Goal: Complete application form: Complete application form

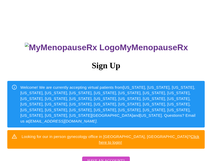
click at [106, 157] on span "Have an account?" at bounding box center [105, 160] width 37 height 7
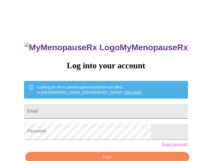
click at [93, 113] on input "Email" at bounding box center [106, 111] width 164 height 15
click at [171, 83] on div "MyMenopauseRx Log into your account Looking for the in person patient portal fo…" at bounding box center [106, 114] width 174 height 161
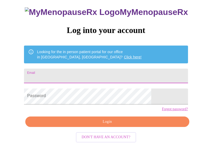
click at [87, 80] on input "Email" at bounding box center [106, 75] width 164 height 15
type input "[EMAIL_ADDRESS][DOMAIN_NAME]"
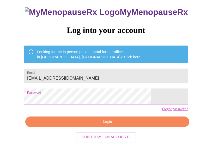
click at [105, 125] on span "Login" at bounding box center [107, 121] width 152 height 7
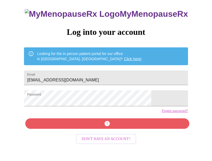
scroll to position [35, 0]
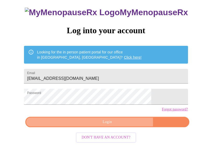
click at [93, 125] on span "Login" at bounding box center [107, 122] width 152 height 7
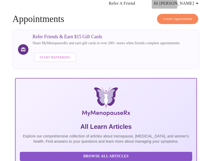
click at [192, 2] on span "Hi [PERSON_NAME]" at bounding box center [177, 3] width 46 height 7
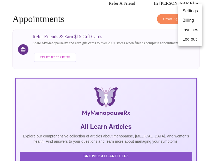
click at [159, 65] on div at bounding box center [106, 80] width 212 height 161
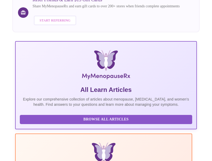
scroll to position [211, 0]
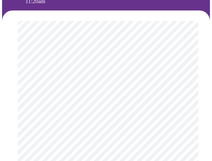
scroll to position [70, 0]
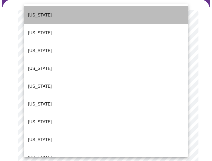
click at [43, 12] on p "[US_STATE]" at bounding box center [40, 15] width 24 height 6
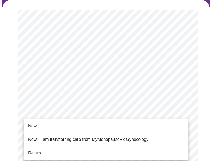
click at [64, 129] on li "New" at bounding box center [106, 125] width 164 height 9
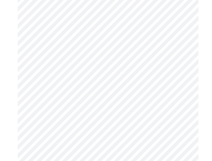
scroll to position [358, 0]
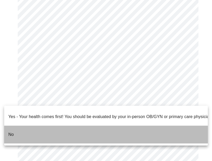
click at [42, 125] on li "No" at bounding box center [106, 134] width 204 height 18
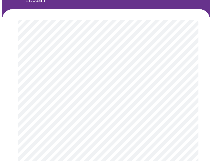
scroll to position [73, 0]
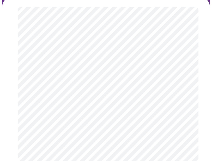
click at [173, 78] on body "MyMenopauseRx Appointments Messaging Labs Uploads Medications Community Refer a…" at bounding box center [106, 114] width 208 height 369
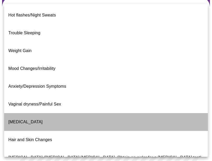
click at [98, 113] on li "[MEDICAL_DATA]" at bounding box center [106, 122] width 204 height 18
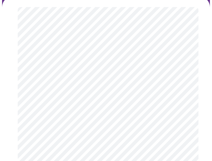
click at [126, 71] on body "MyMenopauseRx Appointments Messaging Labs Uploads Medications Community Refer a…" at bounding box center [106, 113] width 208 height 366
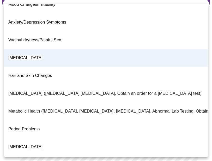
scroll to position [73, 0]
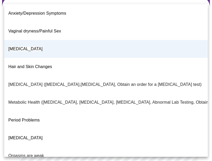
click at [105, 81] on p "[MEDICAL_DATA] ([MEDICAL_DATA],[MEDICAL_DATA], Obtain an order for a [MEDICAL_D…" at bounding box center [104, 84] width 193 height 6
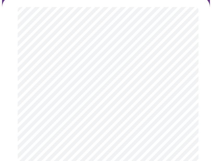
click at [107, 72] on body "MyMenopauseRx Appointments Messaging Labs Uploads Medications Community Refer a…" at bounding box center [106, 113] width 208 height 366
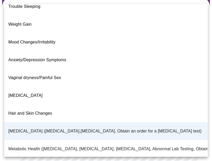
scroll to position [0, 0]
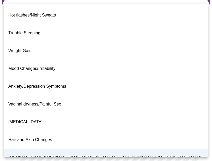
click at [40, 113] on li "[MEDICAL_DATA]" at bounding box center [106, 122] width 204 height 18
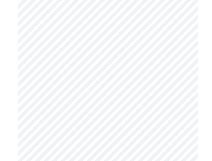
scroll to position [123, 0]
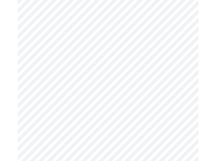
click at [47, 88] on body "MyMenopauseRx Appointments Messaging Labs Uploads Medications Community Refer a…" at bounding box center [106, 62] width 208 height 366
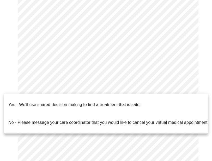
click at [47, 101] on p "Yes - We'll use shared decision making to find a treatment that is safe!" at bounding box center [74, 104] width 132 height 6
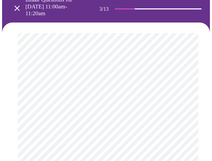
scroll to position [64, 0]
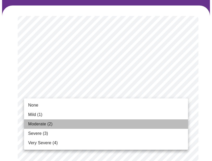
click at [138, 127] on li "Moderate (2)" at bounding box center [106, 123] width 164 height 9
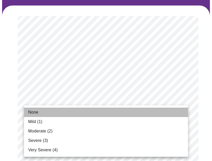
click at [132, 115] on li "None" at bounding box center [106, 111] width 164 height 9
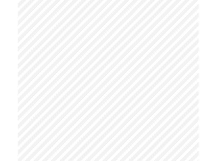
scroll to position [133, 0]
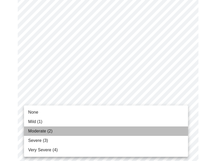
click at [124, 129] on li "Moderate (2)" at bounding box center [106, 130] width 164 height 9
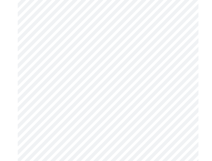
scroll to position [192, 0]
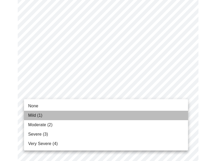
click at [121, 116] on li "Mild (1)" at bounding box center [106, 114] width 164 height 9
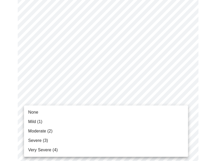
click at [123, 131] on li "Moderate (2)" at bounding box center [106, 130] width 164 height 9
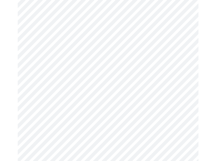
scroll to position [266, 0]
click at [115, 101] on body "MyMenopauseRx Appointments Messaging Labs Uploads Medications Community Refer a…" at bounding box center [106, 107] width 208 height 743
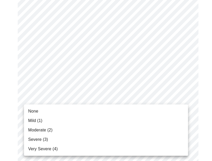
click at [115, 134] on li "Moderate (2)" at bounding box center [106, 129] width 164 height 9
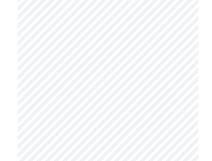
scroll to position [344, 0]
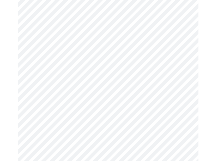
click at [120, 74] on body "MyMenopauseRx Appointments Messaging Labs Uploads Medications Community Refer a…" at bounding box center [106, 25] width 208 height 735
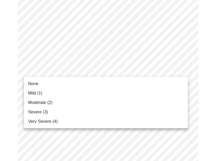
click at [117, 100] on li "Moderate (2)" at bounding box center [106, 102] width 164 height 9
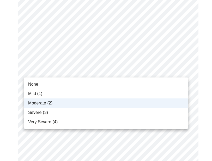
click at [115, 70] on body "MyMenopauseRx Appointments Messaging Labs Uploads Medications Community Refer a…" at bounding box center [106, 21] width 208 height 727
click at [109, 103] on li "Moderate (2)" at bounding box center [106, 102] width 164 height 9
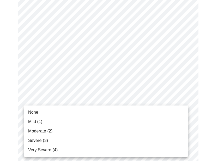
click at [109, 112] on body "MyMenopauseRx Appointments Messaging Labs Uploads Medications Community Refer a…" at bounding box center [106, 21] width 208 height 727
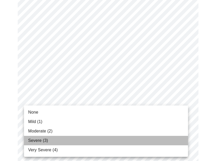
click at [107, 143] on li "Severe (3)" at bounding box center [106, 139] width 164 height 9
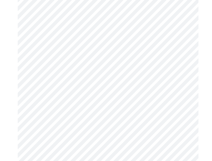
scroll to position [397, 0]
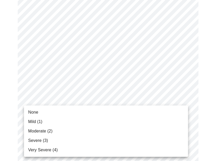
click at [103, 149] on li "Very Severe (4)" at bounding box center [106, 149] width 164 height 9
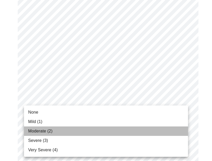
click at [100, 132] on li "Moderate (2)" at bounding box center [106, 130] width 164 height 9
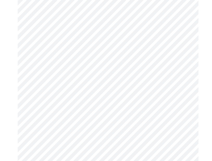
scroll to position [484, 0]
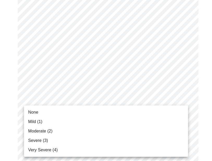
click at [96, 141] on li "Severe (3)" at bounding box center [106, 139] width 164 height 9
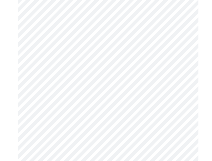
scroll to position [295, 0]
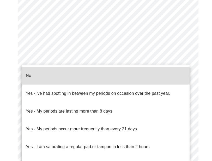
click at [49, 74] on li "No" at bounding box center [106, 76] width 168 height 18
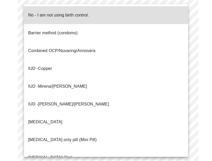
click at [60, 16] on span "No - I am not using birth control." at bounding box center [58, 15] width 61 height 15
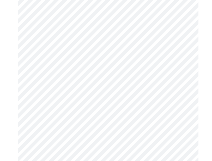
scroll to position [348, 0]
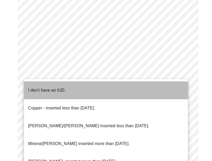
click at [60, 87] on p "I don't have an IUD." at bounding box center [47, 90] width 38 height 6
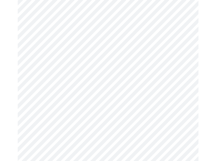
scroll to position [378, 0]
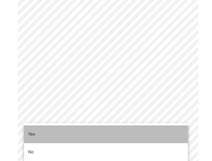
click at [61, 128] on li "Yes" at bounding box center [106, 134] width 164 height 18
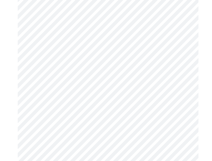
scroll to position [107, 0]
click at [123, 70] on body "MyMenopauseRx Appointments Messaging Labs Uploads Medications Community Refer a…" at bounding box center [106, 147] width 208 height 505
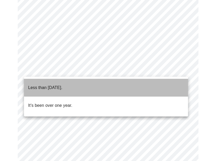
click at [114, 82] on li "Less than [DATE]." at bounding box center [106, 88] width 164 height 18
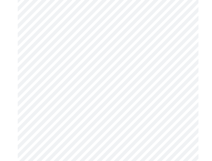
click at [110, 123] on body "MyMenopauseRx Appointments Messaging Labs Uploads Medications Community Refer a…" at bounding box center [106, 145] width 208 height 501
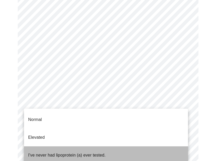
click at [119, 151] on li "I've never had lipoprotein (a) ever tested." at bounding box center [106, 155] width 164 height 18
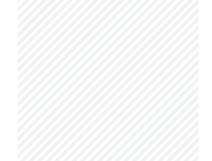
scroll to position [89, 0]
click at [74, 105] on body "MyMenopauseRx Appointments Messaging Labs Uploads Medications Community Refer a…" at bounding box center [106, 80] width 208 height 335
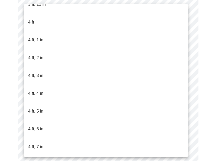
scroll to position [277, 0]
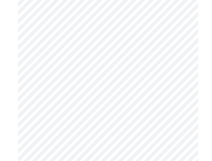
scroll to position [1553, 0]
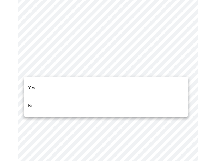
click at [38, 102] on li "No" at bounding box center [106, 106] width 164 height 18
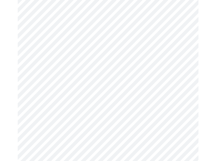
scroll to position [402, 0]
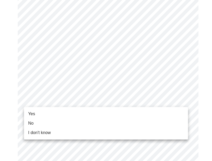
click at [33, 114] on span "Yes" at bounding box center [31, 113] width 7 height 6
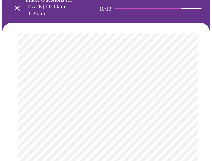
scroll to position [58, 0]
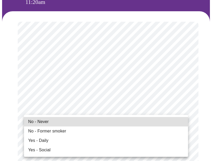
click at [46, 123] on span "No - Never" at bounding box center [38, 121] width 21 height 6
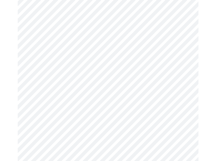
scroll to position [539, 0]
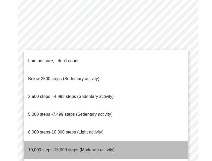
click at [53, 147] on span "10,000 steps-15,000 steps (Moderate activity)" at bounding box center [71, 149] width 86 height 4
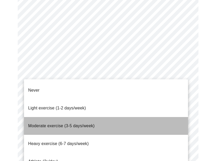
click at [61, 123] on span "Moderate exercise (3-5 days/week)" at bounding box center [61, 125] width 67 height 4
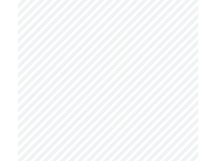
scroll to position [580, 0]
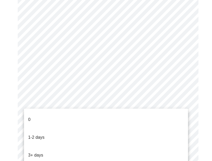
click at [54, 131] on li "1-2 days" at bounding box center [106, 137] width 164 height 18
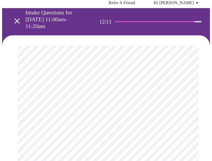
scroll to position [54, 0]
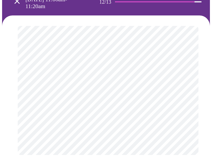
click at [126, 92] on body "MyMenopauseRx Appointments Messaging Labs Uploads Medications Community Refer a…" at bounding box center [106, 56] width 208 height 217
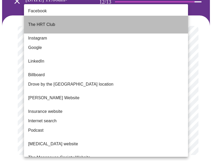
click at [73, 23] on li "The HRT Club" at bounding box center [106, 25] width 164 height 18
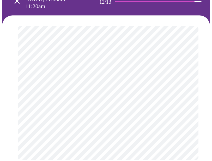
click at [84, 96] on body "MyMenopauseRx Appointments Messaging Labs Uploads Medications Community Refer a…" at bounding box center [106, 59] width 208 height 222
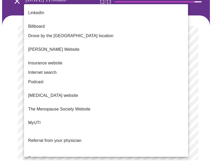
scroll to position [47, 0]
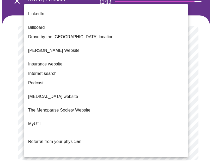
click at [68, 44] on span "[PERSON_NAME] Website" at bounding box center [53, 50] width 51 height 15
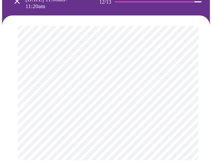
scroll to position [0, 0]
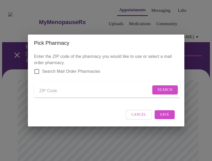
click at [48, 92] on input "Send a message to your care team" at bounding box center [95, 90] width 112 height 8
type input "36561"
click at [166, 93] on span "Search" at bounding box center [165, 89] width 15 height 7
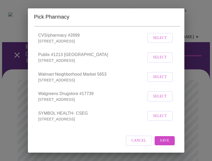
scroll to position [85, 0]
click at [161, 99] on span "Select" at bounding box center [160, 96] width 14 height 7
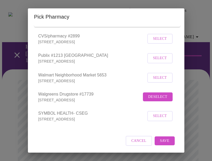
scroll to position [100, 0]
click at [165, 145] on div "Cancel Save" at bounding box center [106, 141] width 144 height 20
click at [165, 139] on span "Save" at bounding box center [164, 140] width 9 height 7
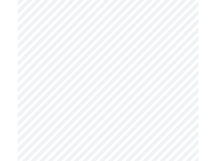
scroll to position [119, 0]
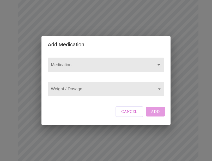
click at [113, 57] on div at bounding box center [106, 64] width 116 height 15
click at [114, 62] on input "Medication" at bounding box center [98, 67] width 97 height 10
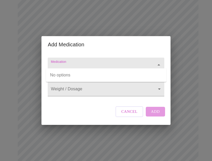
click at [114, 62] on input "Medication" at bounding box center [98, 67] width 97 height 10
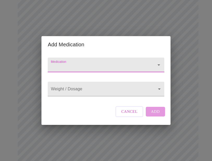
click at [114, 62] on input "Medication" at bounding box center [98, 67] width 97 height 10
click at [89, 133] on div "Add Medication Medication Weight / Dosage ​ Cancel Add" at bounding box center [106, 80] width 212 height 161
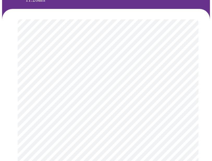
scroll to position [62, 0]
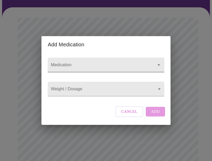
click at [110, 62] on input "Medication" at bounding box center [98, 67] width 97 height 10
click at [97, 62] on input "Medication" at bounding box center [98, 67] width 97 height 10
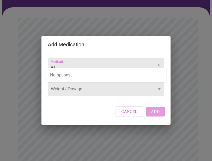
type input "a"
type input "Floextine"
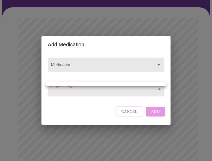
click at [99, 93] on body "MyMenopauseRx Appointments Messaging Labs Uploads Medications Community Refer a…" at bounding box center [106, 161] width 208 height 443
click at [102, 93] on div at bounding box center [106, 80] width 212 height 161
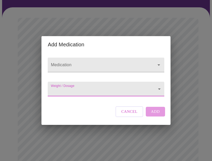
click at [159, 91] on body "MyMenopauseRx Appointments Messaging Labs Uploads Medications Community Refer a…" at bounding box center [106, 161] width 208 height 443
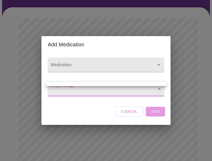
click at [157, 80] on div at bounding box center [106, 80] width 212 height 161
click at [152, 90] on body "MyMenopauseRx Appointments Messaging Labs Uploads Medications Community Refer a…" at bounding box center [106, 161] width 208 height 443
click at [112, 110] on div at bounding box center [106, 80] width 212 height 161
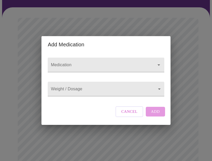
click at [108, 98] on div "Weight / Dosage ​" at bounding box center [106, 87] width 121 height 21
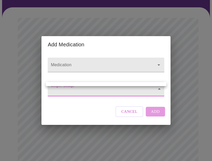
click at [106, 91] on body "MyMenopauseRx Appointments Messaging Labs Uploads Medications Community Refer a…" at bounding box center [106, 161] width 208 height 443
click at [106, 91] on div at bounding box center [106, 80] width 212 height 161
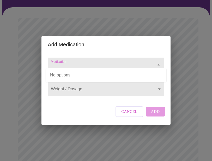
click at [102, 64] on input "Medication" at bounding box center [98, 67] width 97 height 10
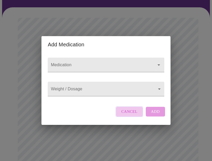
click at [129, 115] on span "Cancel" at bounding box center [129, 111] width 16 height 7
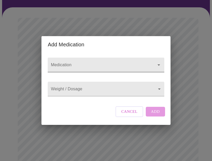
click at [109, 62] on input "Medication" at bounding box center [98, 67] width 97 height 10
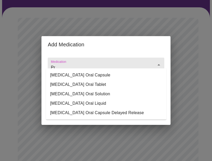
type input "P"
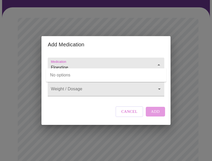
click at [72, 63] on input "Floextine" at bounding box center [98, 67] width 97 height 10
click at [145, 62] on input "Floextine" at bounding box center [98, 67] width 97 height 10
type input "F"
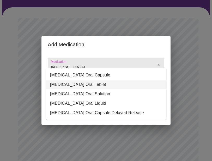
click at [115, 89] on li "[MEDICAL_DATA] Oral Tablet" at bounding box center [106, 84] width 121 height 9
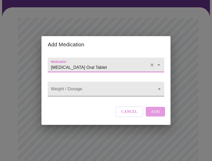
type input "[MEDICAL_DATA] Oral Tablet"
click at [115, 88] on body "MyMenopauseRx Appointments Messaging Labs Uploads Medications Community Refer a…" at bounding box center [106, 161] width 208 height 443
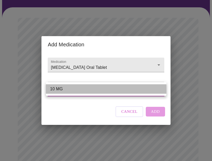
click at [115, 90] on li "10 MG" at bounding box center [106, 88] width 121 height 9
type input "10 MG"
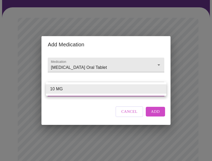
click at [94, 90] on body "MyMenopauseRx Appointments Messaging Labs Uploads Medications Community Refer a…" at bounding box center [106, 161] width 208 height 443
click at [94, 90] on li "10 MG" at bounding box center [106, 88] width 121 height 9
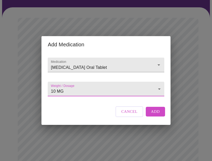
click at [94, 90] on body "MyMenopauseRx Appointments Messaging Labs Uploads Medications Community Refer a…" at bounding box center [106, 161] width 208 height 443
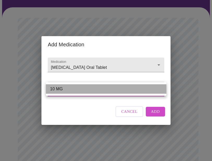
click at [94, 90] on li "10 MG" at bounding box center [106, 88] width 121 height 9
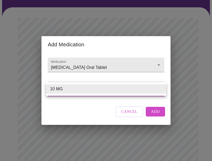
click at [94, 90] on body "MyMenopauseRx Appointments Messaging Labs Uploads Medications Community Refer a…" at bounding box center [106, 161] width 208 height 443
click at [164, 93] on li "10 MG" at bounding box center [106, 88] width 121 height 9
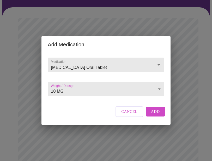
click at [163, 93] on body "MyMenopauseRx Appointments Messaging Labs Uploads Medications Community Refer a…" at bounding box center [106, 161] width 208 height 443
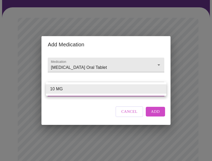
click at [163, 93] on li "10 MG" at bounding box center [106, 88] width 121 height 9
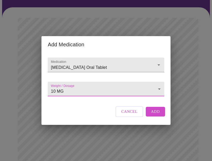
click at [163, 93] on body "MyMenopauseRx Appointments Messaging Labs Uploads Medications Community Refer a…" at bounding box center [106, 161] width 208 height 443
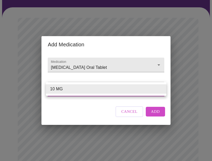
click at [161, 120] on div at bounding box center [106, 80] width 212 height 161
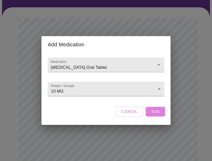
click at [160, 115] on span "Add" at bounding box center [155, 111] width 9 height 7
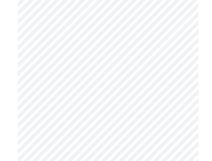
scroll to position [51, 0]
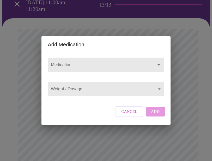
click at [70, 62] on input "Medication" at bounding box center [98, 67] width 97 height 10
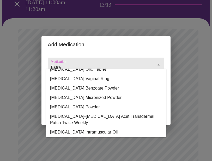
scroll to position [0, 0]
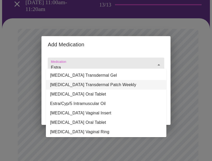
click at [93, 88] on li "[MEDICAL_DATA] Transdermal Patch Weekly" at bounding box center [106, 84] width 121 height 9
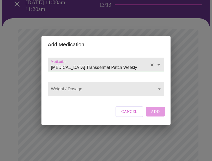
type input "[MEDICAL_DATA] Transdermal Patch Weekly"
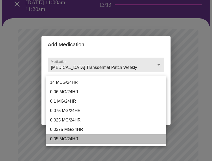
click at [86, 143] on li "0.05 MG/24HR" at bounding box center [106, 138] width 121 height 9
type input "0.05 MG/24HR"
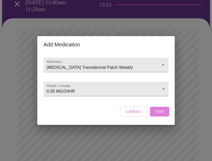
click at [164, 115] on span "Add" at bounding box center [159, 111] width 9 height 7
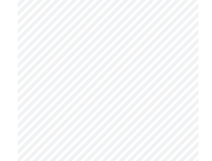
scroll to position [152, 0]
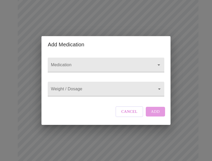
click at [85, 55] on form "Medication" at bounding box center [106, 65] width 116 height 20
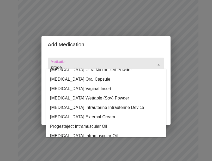
scroll to position [92, 0]
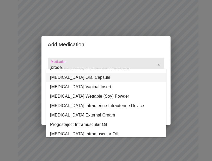
click at [95, 82] on li "[MEDICAL_DATA] Oral Capsule" at bounding box center [106, 77] width 121 height 9
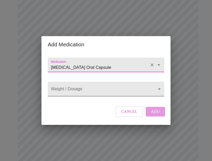
type input "[MEDICAL_DATA] Oral Capsule"
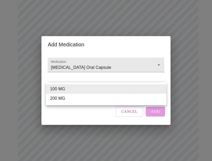
click at [91, 92] on body "MyMenopauseRx Appointments Messaging Labs Uploads Medications Community Refer a…" at bounding box center [106, 93] width 208 height 486
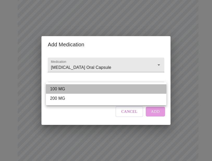
click at [91, 92] on li "100 MG" at bounding box center [106, 88] width 121 height 9
type input "100 MG"
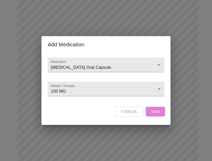
click at [157, 115] on span "Add" at bounding box center [155, 111] width 9 height 7
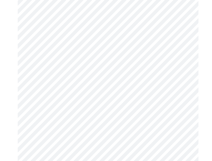
scroll to position [345, 0]
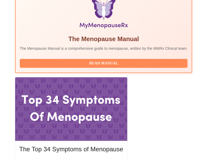
scroll to position [219, 0]
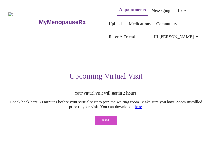
click at [142, 109] on link "here" at bounding box center [138, 106] width 7 height 4
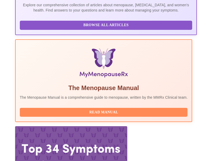
scroll to position [219, 0]
